Goal: Check status

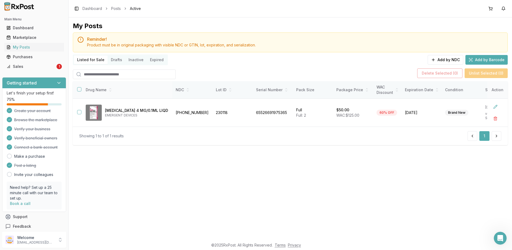
scroll to position [1, 0]
click at [30, 66] on div "Sales" at bounding box center [30, 66] width 49 height 5
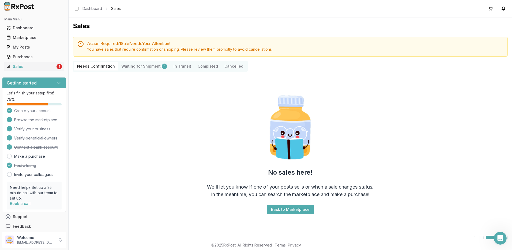
click at [142, 64] on Shipment "Waiting for Shipment 1" at bounding box center [144, 66] width 52 height 9
click at [179, 65] on Transit "In Transit" at bounding box center [182, 66] width 24 height 9
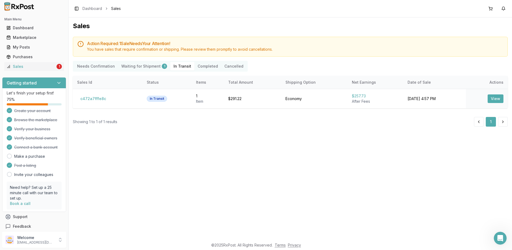
click at [178, 64] on Transit "In Transit" at bounding box center [182, 66] width 24 height 9
click at [203, 67] on button "Completed" at bounding box center [208, 66] width 27 height 9
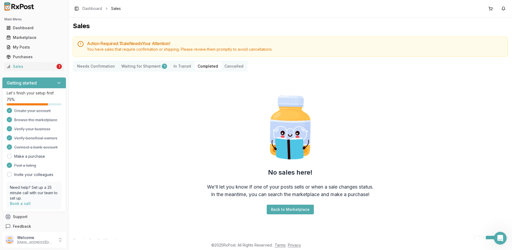
click at [176, 66] on Transit "In Transit" at bounding box center [182, 66] width 24 height 9
